Goal: Find specific page/section: Find specific page/section

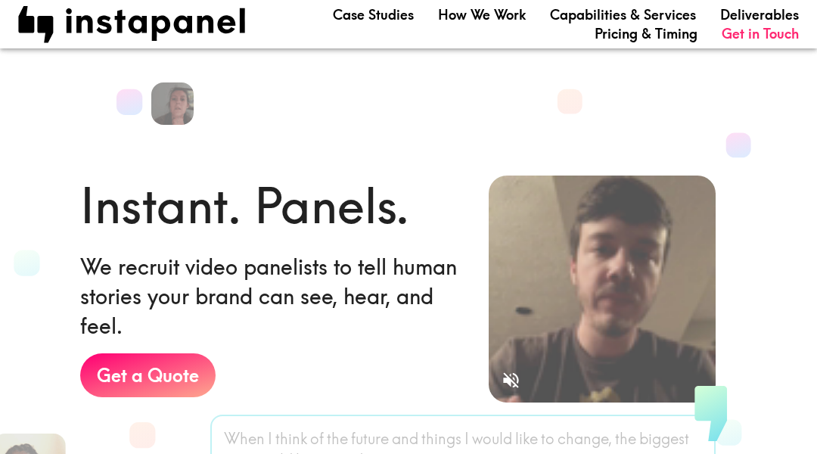
scroll to position [2866, 0]
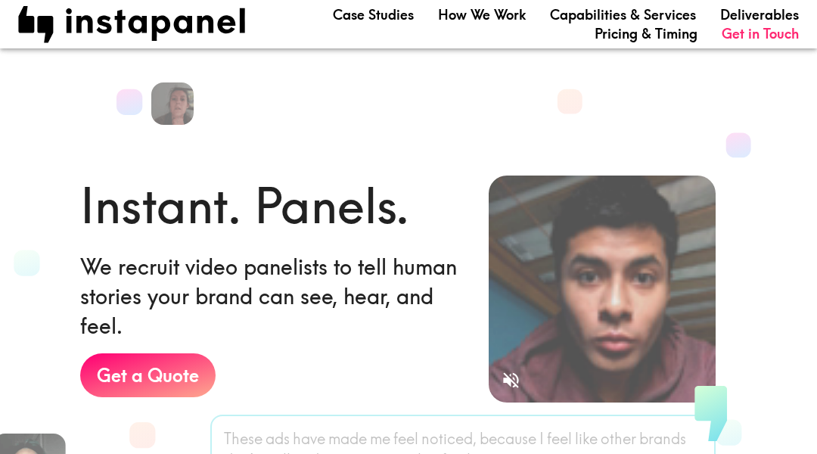
scroll to position [2866, 0]
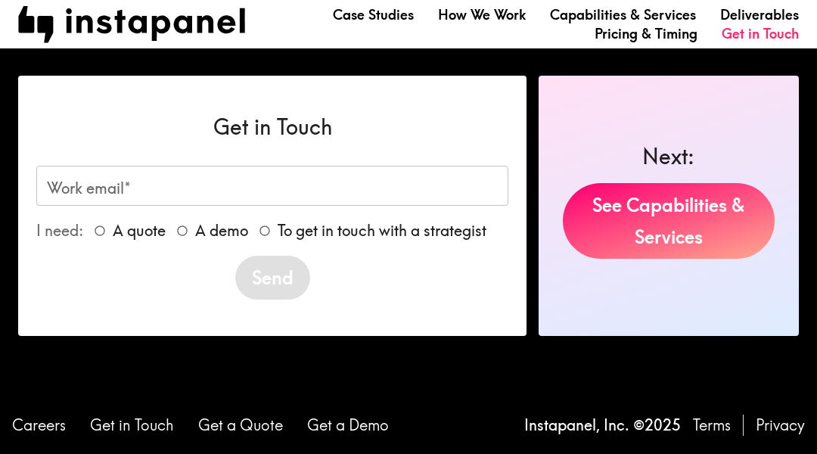
scroll to position [1830, 0]
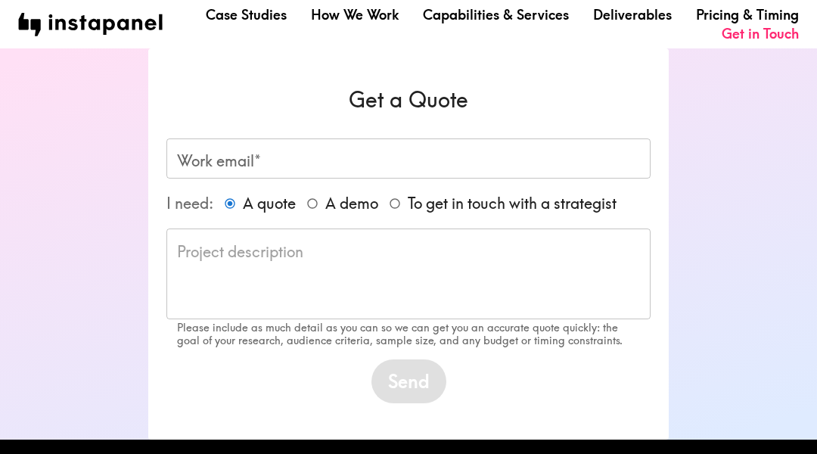
scroll to position [82, 0]
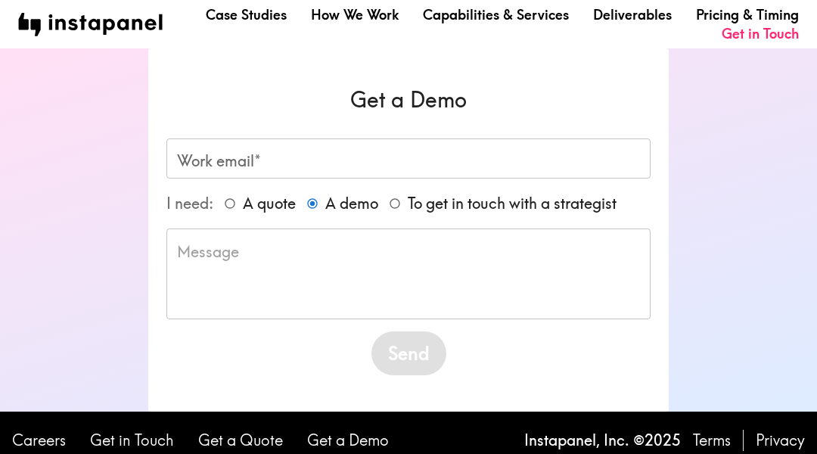
scroll to position [15, 0]
